Goal: Information Seeking & Learning: Learn about a topic

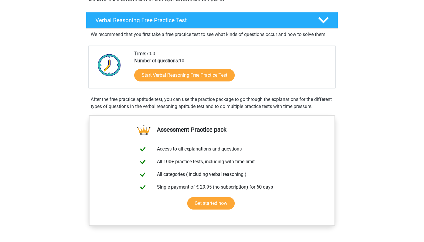
scroll to position [78, 0]
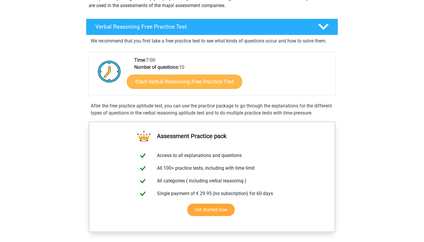
click at [217, 82] on link "Start Verbal Reasoning Free Practice Test" at bounding box center [185, 82] width 116 height 14
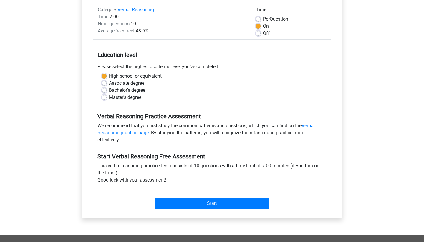
scroll to position [83, 0]
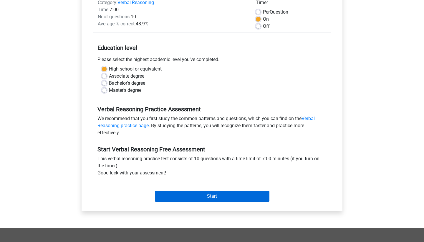
click at [183, 191] on input "Start" at bounding box center [212, 195] width 115 height 11
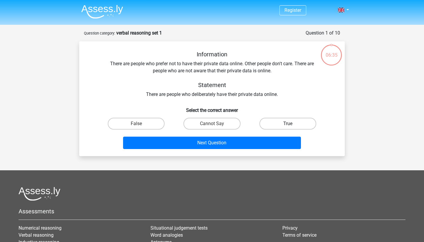
click at [270, 123] on label "True" at bounding box center [288, 124] width 57 height 12
click at [288, 123] on input "True" at bounding box center [290, 125] width 4 height 4
radio input "true"
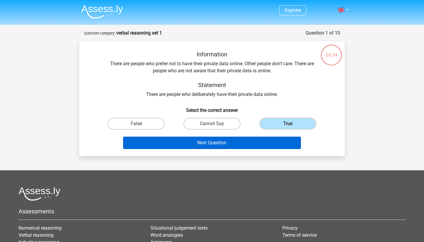
click at [261, 139] on button "Next Question" at bounding box center [212, 142] width 178 height 12
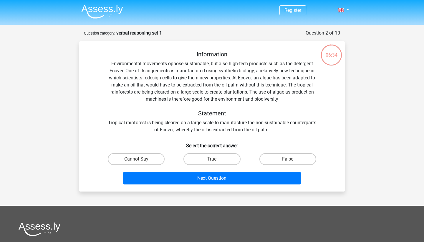
scroll to position [29, 0]
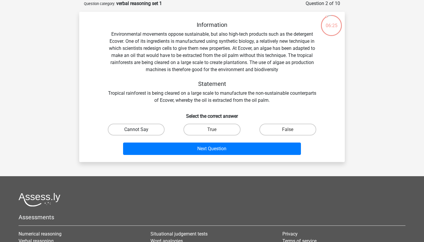
click at [154, 129] on label "Cannot Say" at bounding box center [136, 129] width 57 height 12
click at [140, 129] on input "Cannot Say" at bounding box center [138, 131] width 4 height 4
radio input "true"
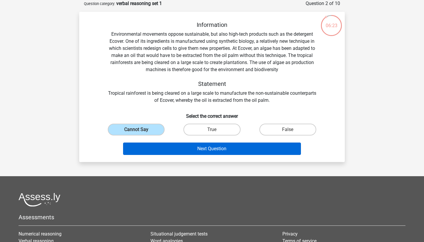
click at [159, 145] on button "Next Question" at bounding box center [212, 148] width 178 height 12
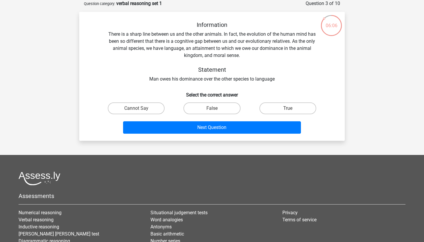
click at [214, 109] on input "False" at bounding box center [214, 110] width 4 height 4
radio input "true"
click at [215, 131] on div "Next Question" at bounding box center [212, 128] width 228 height 15
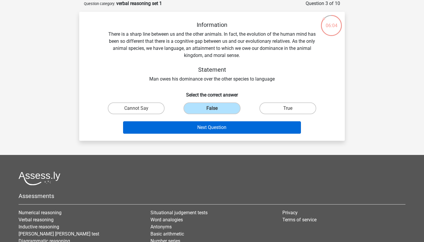
click at [216, 131] on button "Next Question" at bounding box center [212, 127] width 178 height 12
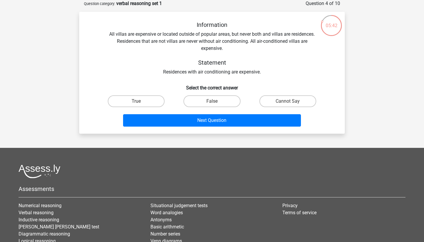
click at [215, 103] on input "False" at bounding box center [214, 103] width 4 height 4
radio input "true"
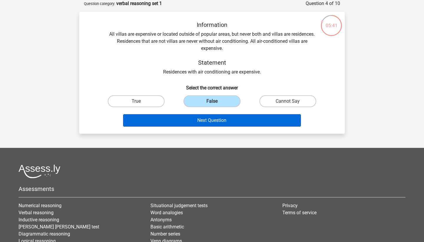
click at [214, 121] on button "Next Question" at bounding box center [212, 120] width 178 height 12
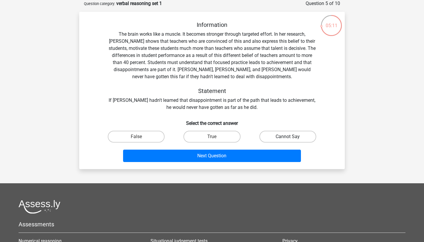
click at [279, 138] on label "Cannot Say" at bounding box center [288, 137] width 57 height 12
click at [288, 138] on input "Cannot Say" at bounding box center [290, 138] width 4 height 4
radio input "true"
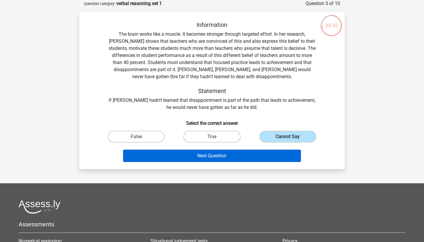
click at [270, 154] on button "Next Question" at bounding box center [212, 155] width 178 height 12
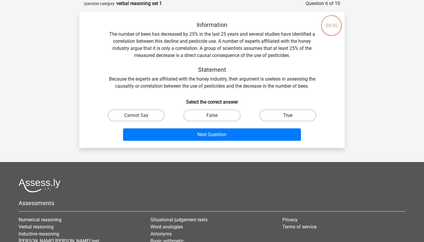
click at [283, 117] on label "True" at bounding box center [288, 115] width 57 height 12
click at [288, 117] on input "True" at bounding box center [290, 117] width 4 height 4
radio input "true"
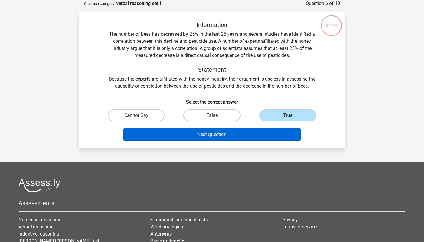
click at [281, 132] on button "Next Question" at bounding box center [212, 134] width 178 height 12
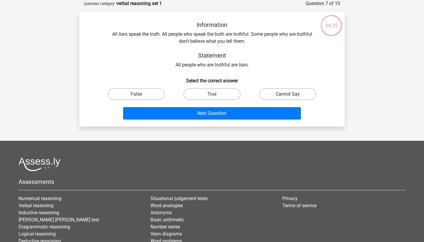
click at [280, 92] on label "Cannot Say" at bounding box center [288, 94] width 57 height 12
click at [288, 94] on input "Cannot Say" at bounding box center [290, 96] width 4 height 4
radio input "true"
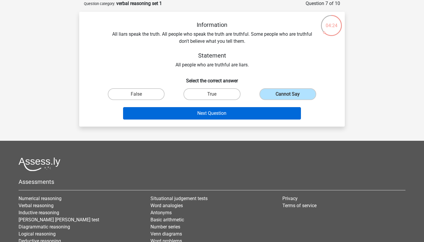
click at [263, 113] on button "Next Question" at bounding box center [212, 113] width 178 height 12
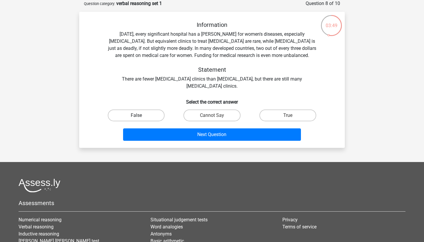
click at [161, 111] on label "False" at bounding box center [136, 115] width 57 height 12
click at [140, 115] on input "False" at bounding box center [138, 117] width 4 height 4
radio input "true"
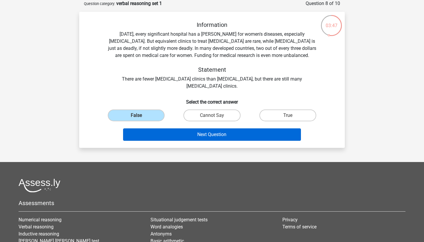
click at [166, 133] on button "Next Question" at bounding box center [212, 134] width 178 height 12
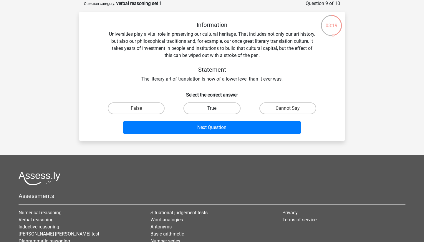
click at [207, 107] on label "True" at bounding box center [212, 108] width 57 height 12
click at [212, 108] on input "True" at bounding box center [214, 110] width 4 height 4
radio input "true"
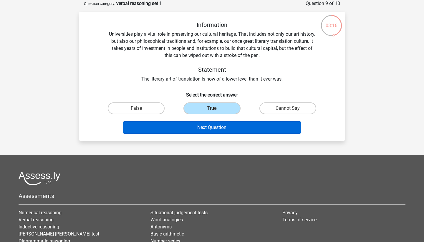
click at [201, 128] on button "Next Question" at bounding box center [212, 127] width 178 height 12
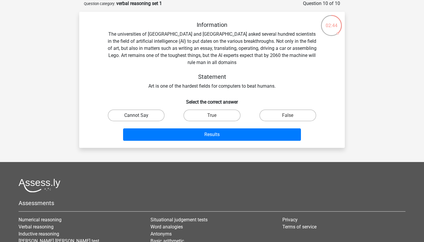
click at [150, 116] on label "Cannot Say" at bounding box center [136, 115] width 57 height 12
click at [140, 116] on input "Cannot Say" at bounding box center [138, 117] width 4 height 4
radio input "true"
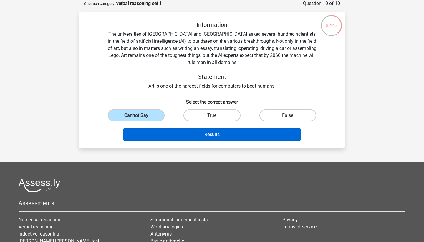
click at [168, 137] on button "Results" at bounding box center [212, 134] width 178 height 12
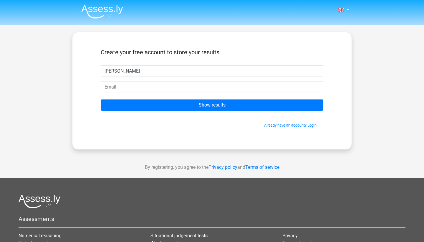
type input "[PERSON_NAME]"
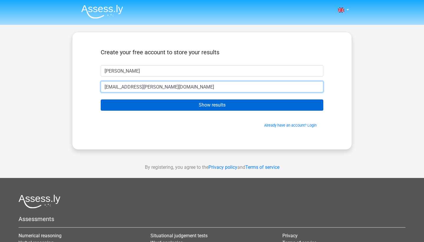
type input "[EMAIL_ADDRESS][PERSON_NAME][DOMAIN_NAME]"
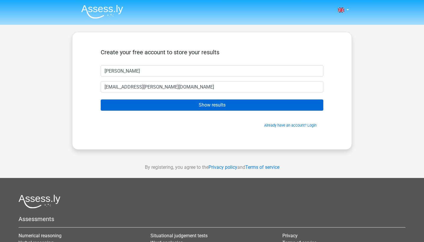
click at [144, 103] on input "Show results" at bounding box center [212, 104] width 223 height 11
